Goal: Task Accomplishment & Management: Manage account settings

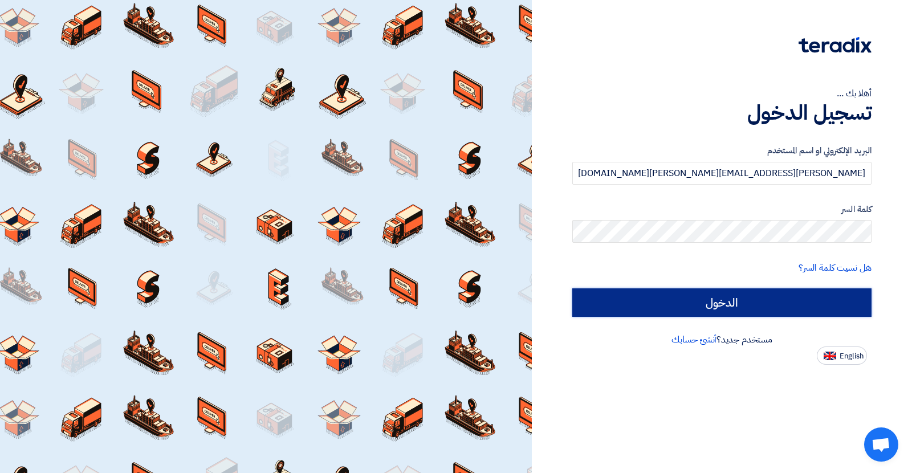
click at [677, 304] on input "الدخول" at bounding box center [721, 302] width 299 height 28
type input "Sign in"
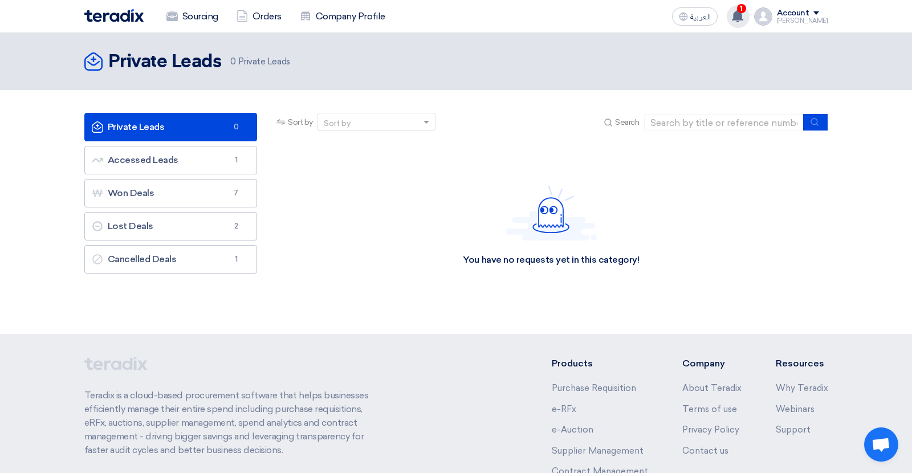
click at [744, 18] on icon at bounding box center [737, 16] width 13 height 13
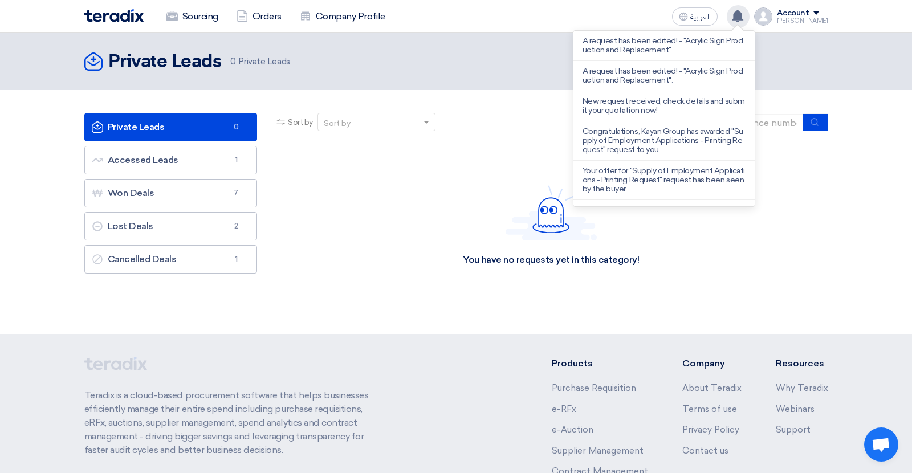
click at [744, 18] on icon at bounding box center [737, 16] width 13 height 13
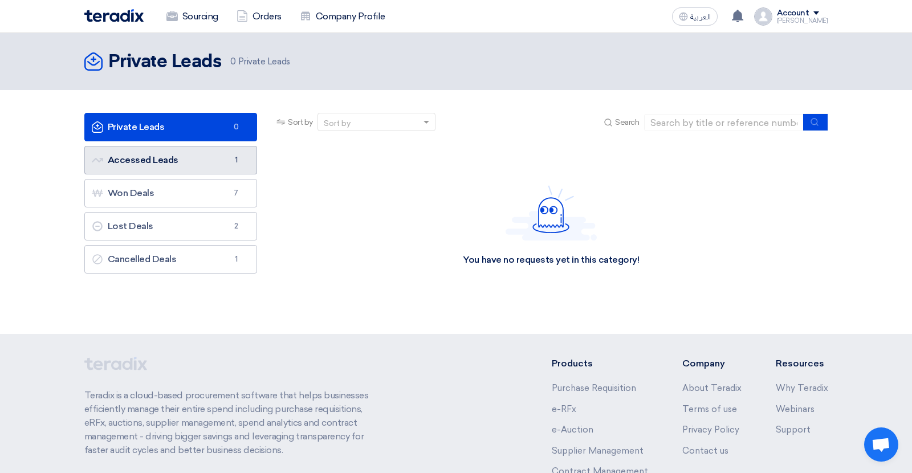
click at [140, 168] on link "Accessed Leads Accessed Leads 1" at bounding box center [170, 160] width 173 height 28
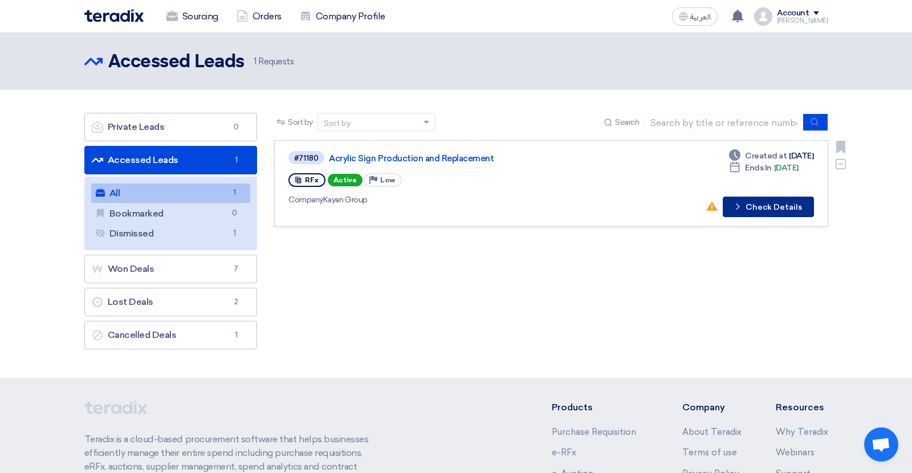
click at [797, 213] on button "Check details Check Details" at bounding box center [768, 207] width 91 height 21
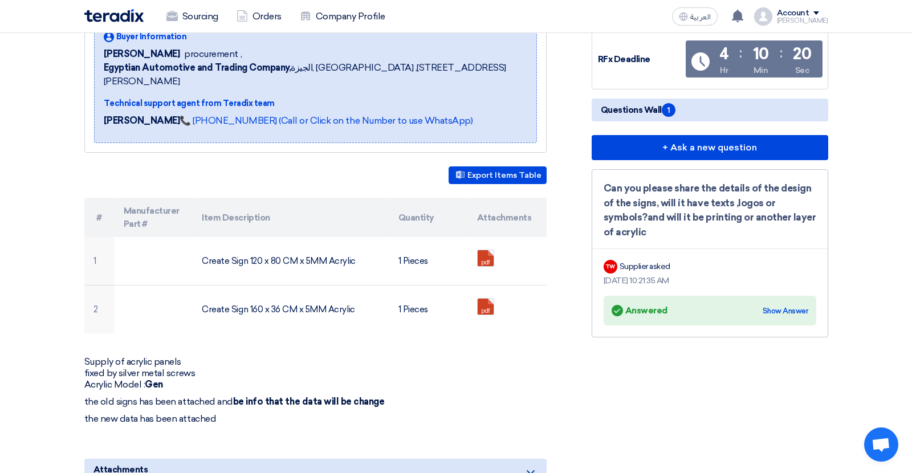
scroll to position [184, 0]
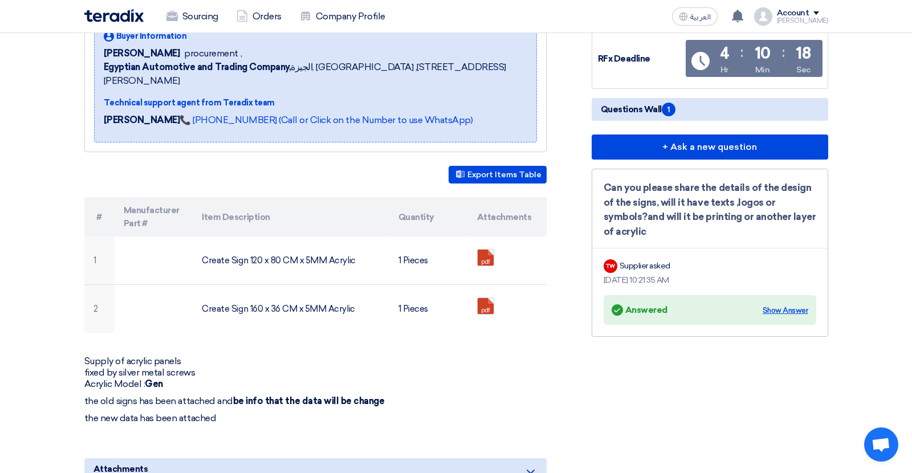
click at [786, 305] on div "Show Answer" at bounding box center [786, 310] width 46 height 11
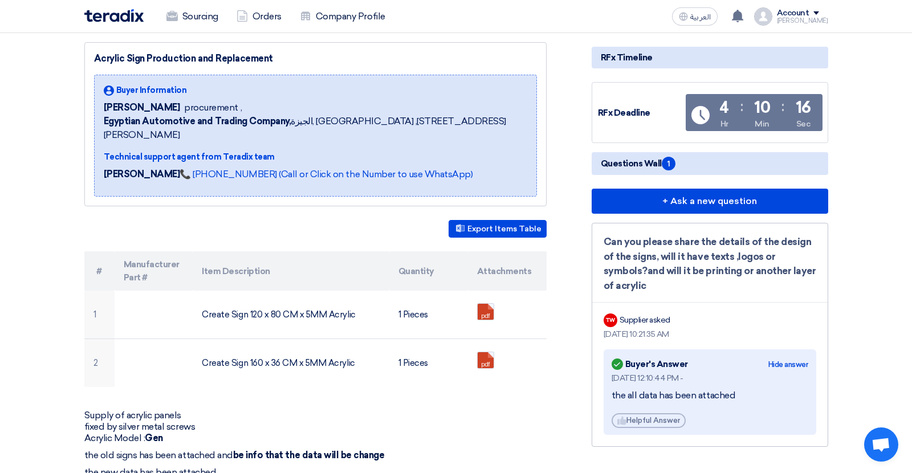
scroll to position [64, 0]
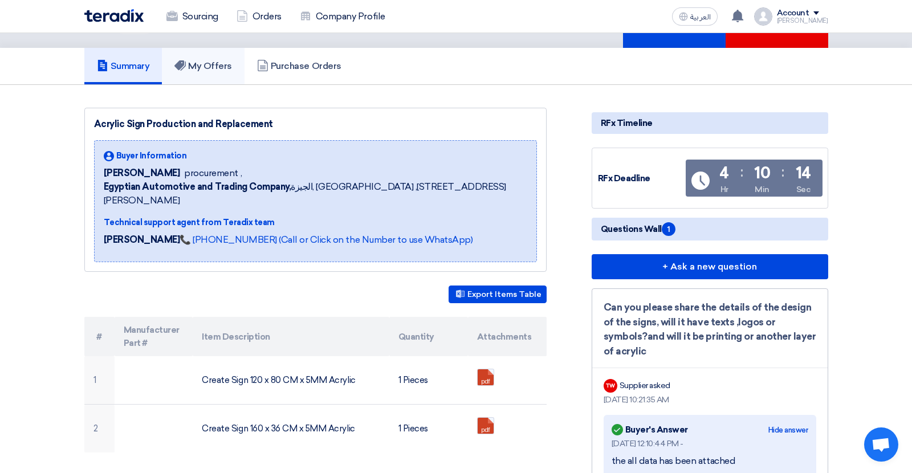
click at [214, 64] on h5 "My Offers" at bounding box center [203, 65] width 58 height 11
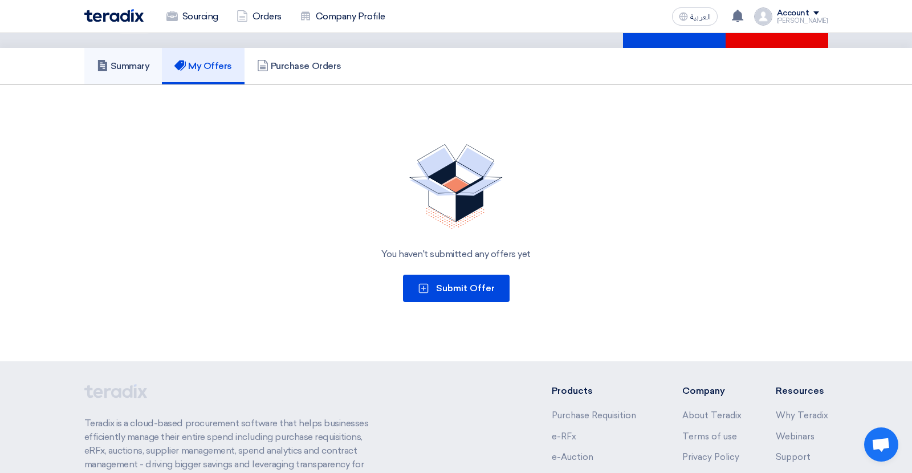
click at [146, 70] on h5 "Summary" at bounding box center [123, 65] width 53 height 11
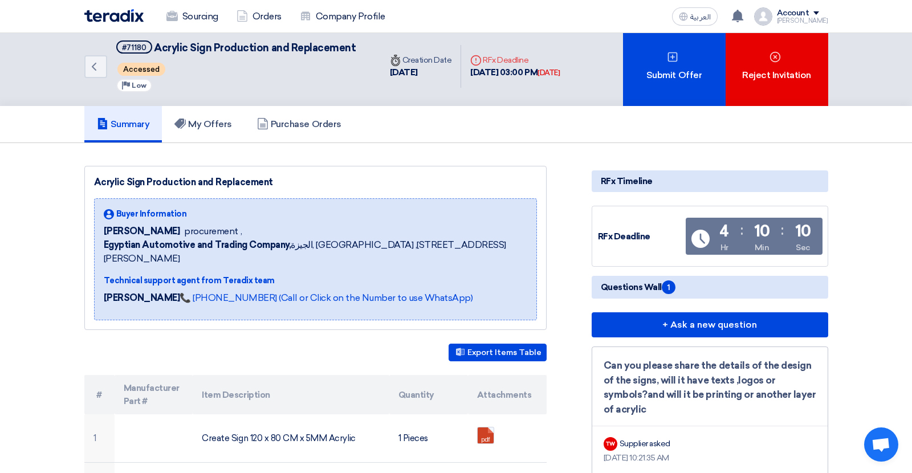
scroll to position [0, 0]
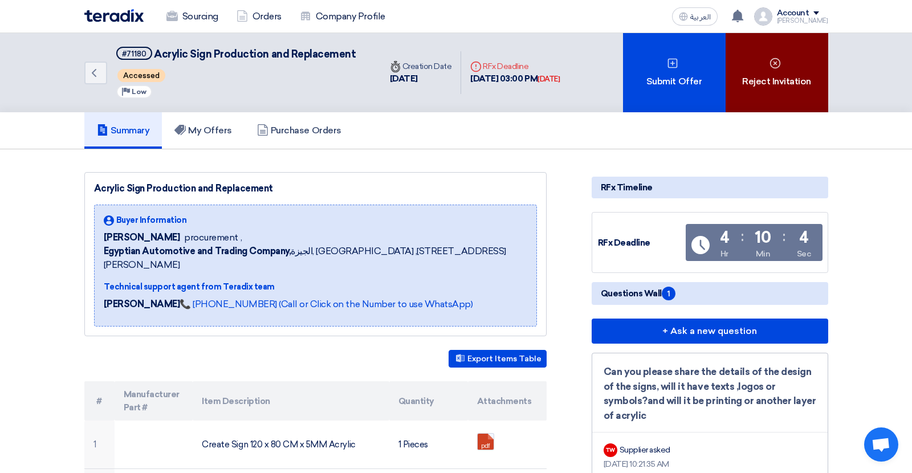
click at [770, 85] on div "Reject Invitation" at bounding box center [777, 72] width 103 height 79
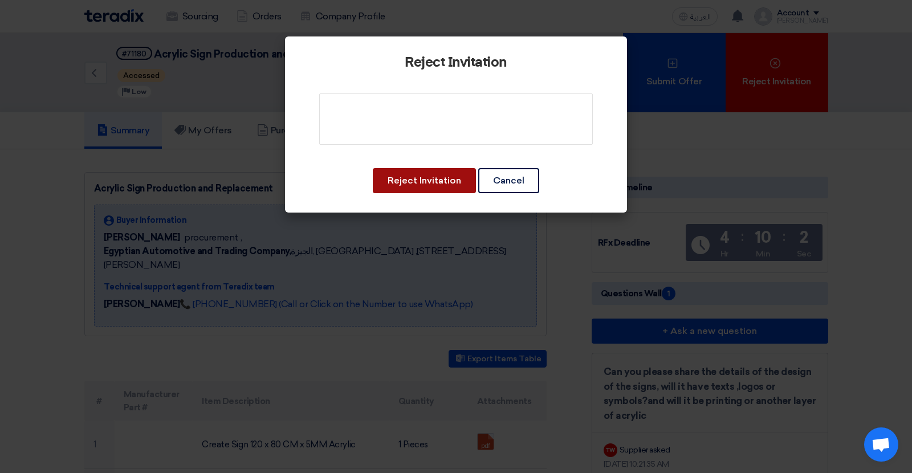
click at [437, 183] on button "Reject Invitation" at bounding box center [424, 180] width 103 height 25
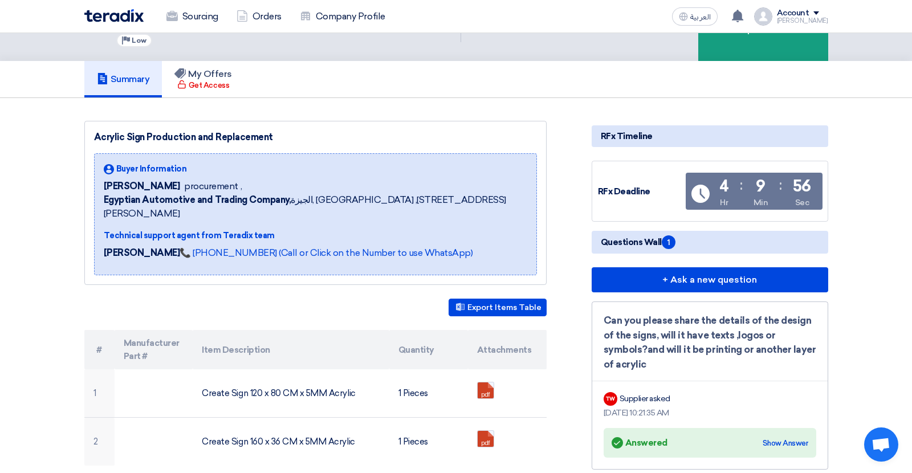
scroll to position [31, 0]
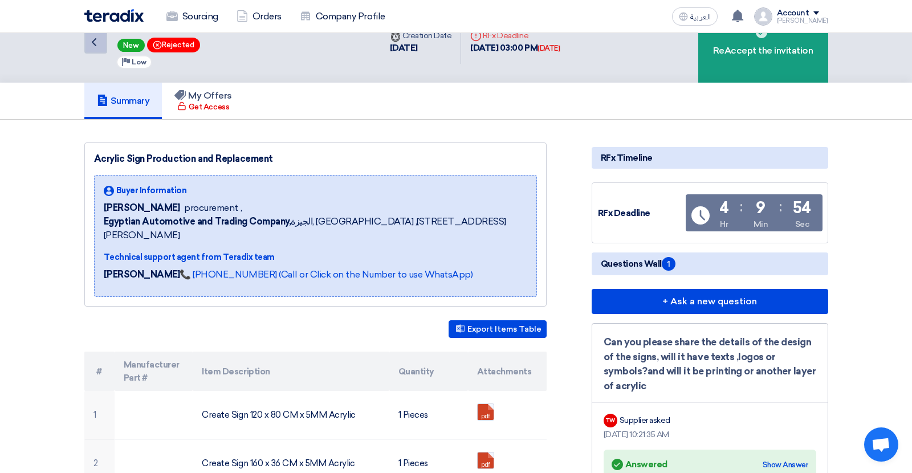
click at [91, 43] on icon "Back" at bounding box center [94, 42] width 14 height 14
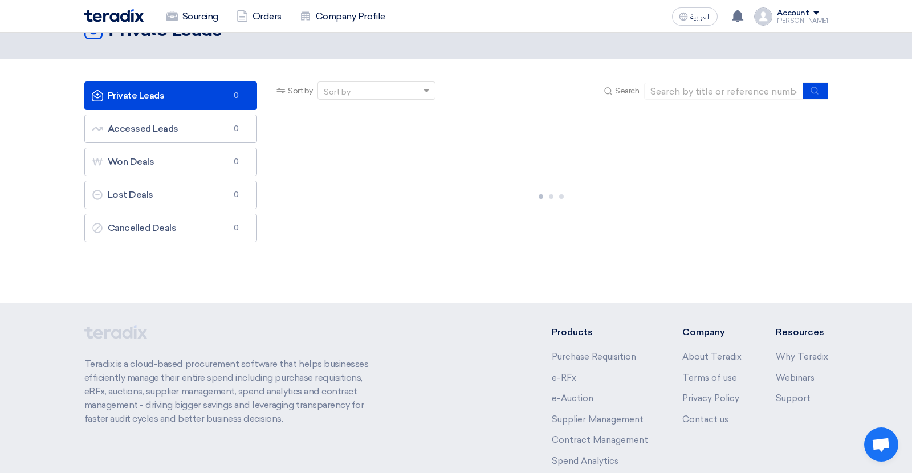
scroll to position [0, 0]
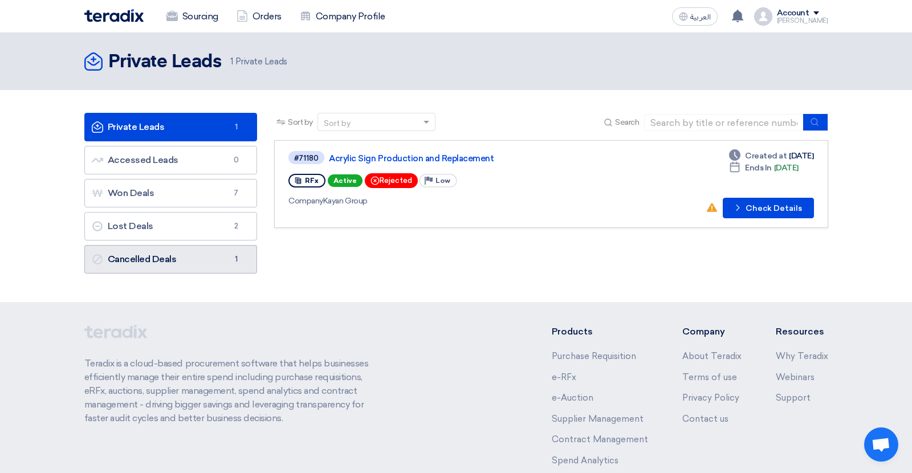
click at [150, 268] on link "Cancelled Deals Cancelled Deals 1" at bounding box center [170, 259] width 173 height 28
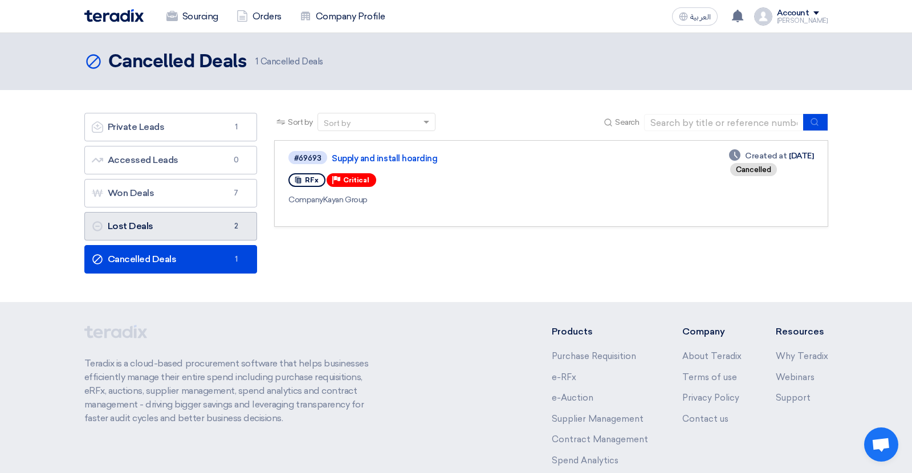
click at [186, 222] on link "Lost Deals Lost Deals 2" at bounding box center [170, 226] width 173 height 28
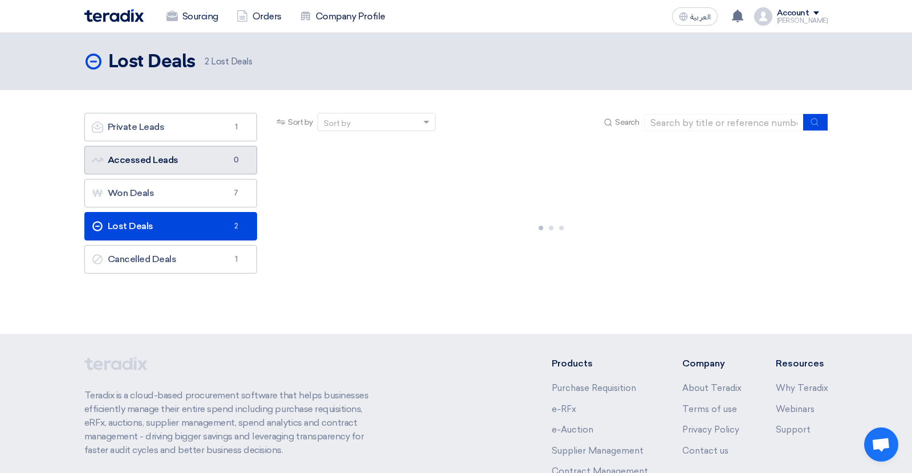
click at [194, 160] on link "Accessed Leads Accessed Leads 0" at bounding box center [170, 160] width 173 height 28
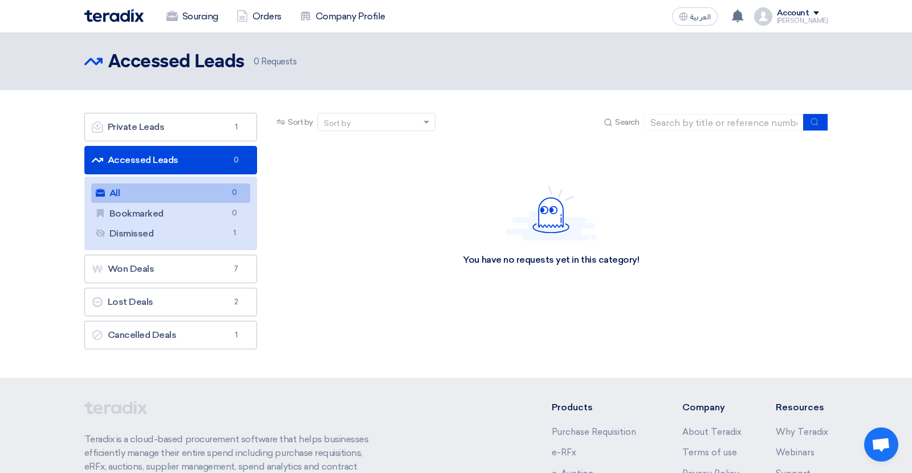
click at [194, 160] on link "Accessed Leads Accessed Leads 0" at bounding box center [170, 160] width 173 height 28
click at [193, 128] on link "Private Leads Private Leads 1" at bounding box center [170, 127] width 173 height 28
